Goal: Use online tool/utility: Utilize a website feature to perform a specific function

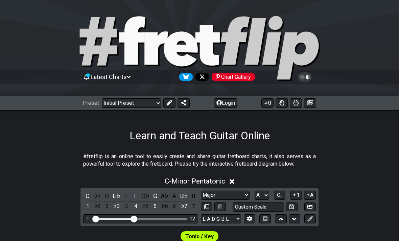
select select "Major"
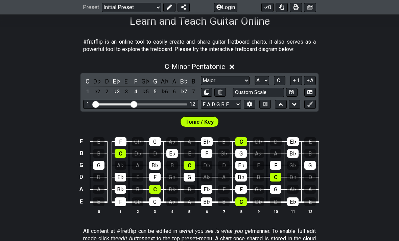
scroll to position [115, 0]
click at [265, 77] on select "A♭ A A♯ B♭ B C C♯ D♭ D D♯ E♭ E F F♯ G♭ G G♯" at bounding box center [262, 80] width 15 height 9
select select "B"
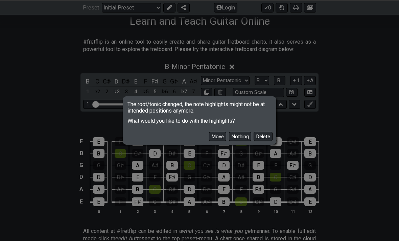
scroll to position [115, 0]
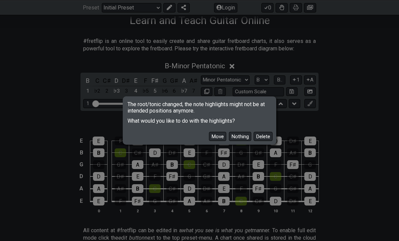
click at [220, 141] on button "Move" at bounding box center [217, 136] width 17 height 9
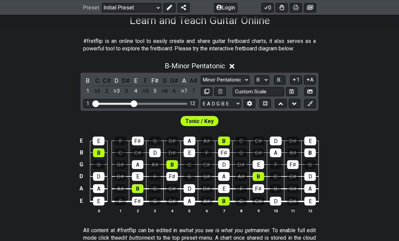
click at [279, 83] on button "B.." at bounding box center [280, 79] width 12 height 9
click at [278, 78] on span "1..7" at bounding box center [279, 80] width 8 height 6
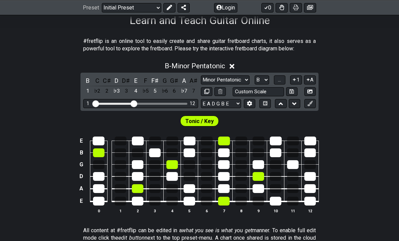
click at [279, 79] on span "..." at bounding box center [279, 80] width 3 height 6
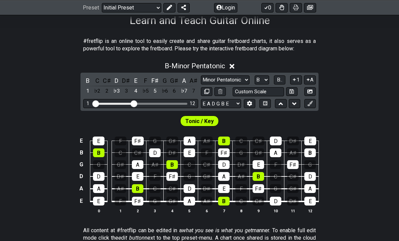
click at [244, 78] on select "Minor Pentatonic Click to edit Minor Pentatonic Major Pentatonic Minor Blues Ma…" at bounding box center [225, 79] width 49 height 9
select select "Major"
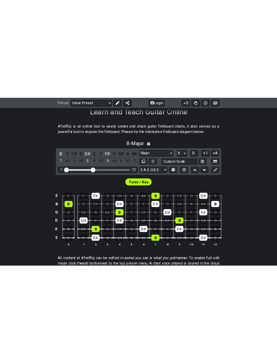
scroll to position [0, 0]
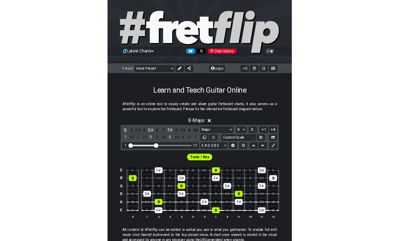
scroll to position [115, 0]
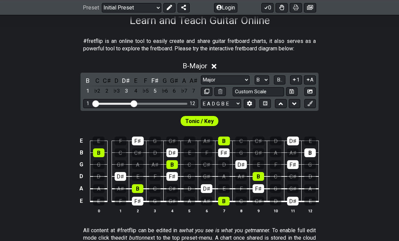
click at [266, 78] on select "A♭ A A♯ B♭ B C C♯ D♭ D D♯ E♭ E F F♯ G♭ G G♯" at bounding box center [262, 79] width 15 height 9
select select "A"
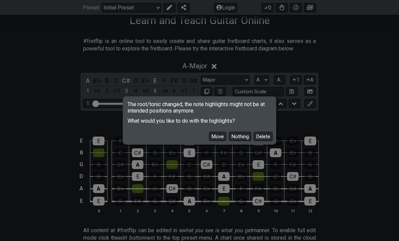
click at [217, 141] on button "Move" at bounding box center [217, 136] width 17 height 9
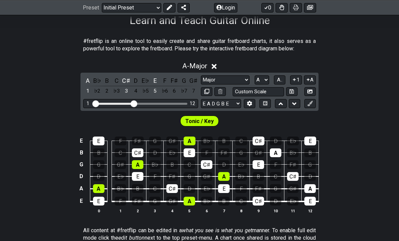
click at [269, 89] on input "Custom Scale" at bounding box center [258, 91] width 51 height 9
click at [337, 80] on div "A - Major A B♭ B C C♯ D E♭ E F F♯ G G♯ 1 ♭2 2 ♭3 3 4 ♭5 5 ♭6 6 ♭7 7 Minor Penta…" at bounding box center [199, 140] width 399 height 165
type input "Custom Scale"
click at [266, 80] on select "A♭ A A♯ B♭ B C C♯ D♭ D D♯ E♭ E F F♯ G♭ G G♯" at bounding box center [262, 79] width 15 height 9
click at [282, 78] on span "A.." at bounding box center [279, 80] width 5 height 6
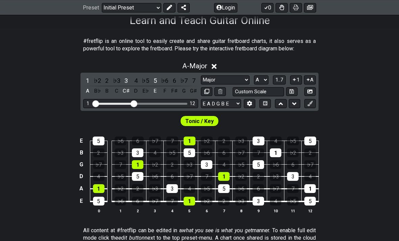
click at [297, 81] on button "1" at bounding box center [296, 79] width 12 height 9
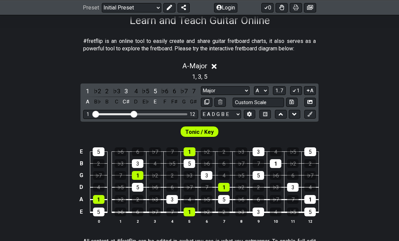
click at [295, 89] on icon at bounding box center [294, 90] width 6 height 5
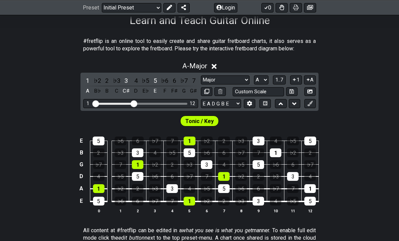
click at [294, 81] on icon at bounding box center [294, 79] width 6 height 5
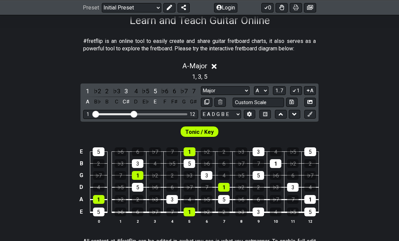
click at [296, 86] on button "1" at bounding box center [296, 90] width 12 height 9
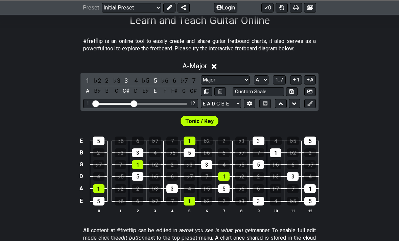
click at [297, 80] on button "1" at bounding box center [296, 79] width 12 height 9
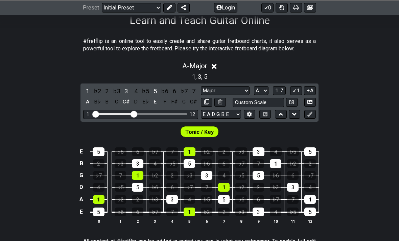
click at [284, 86] on button "1..7" at bounding box center [279, 90] width 13 height 9
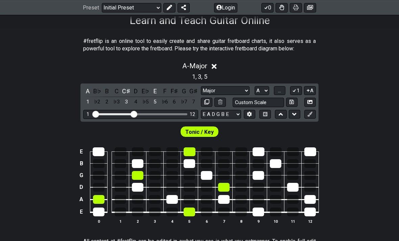
click at [281, 86] on button "..." at bounding box center [280, 90] width 12 height 9
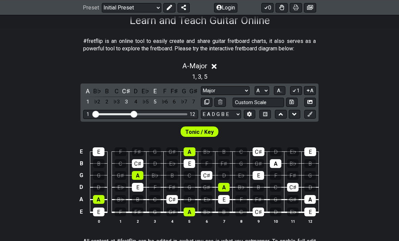
click at [285, 90] on button "A.." at bounding box center [280, 90] width 12 height 9
